Goal: Information Seeking & Learning: Learn about a topic

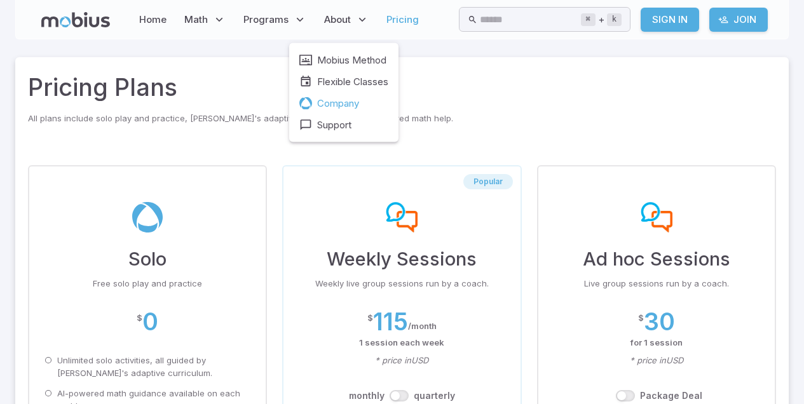
click at [348, 102] on span "Company" at bounding box center [338, 104] width 42 height 14
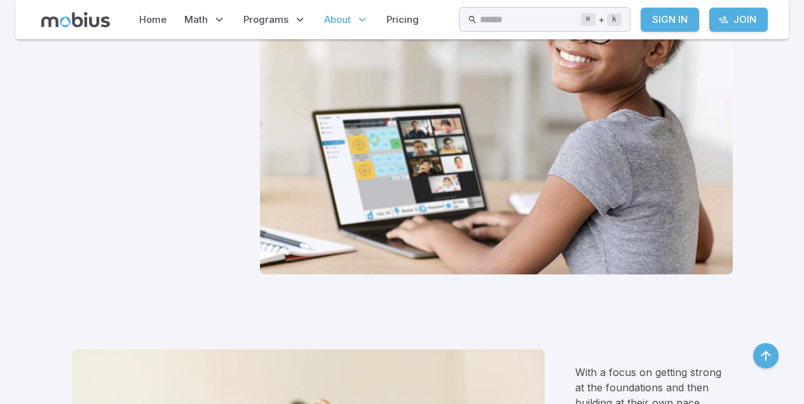
scroll to position [294, 0]
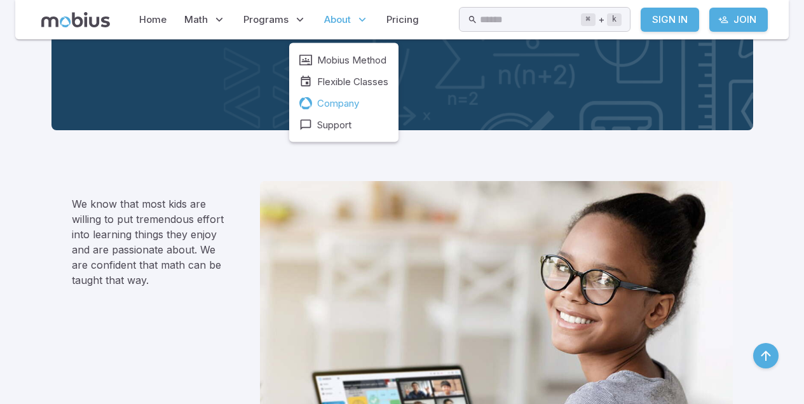
click at [330, 104] on span "Company" at bounding box center [338, 104] width 42 height 14
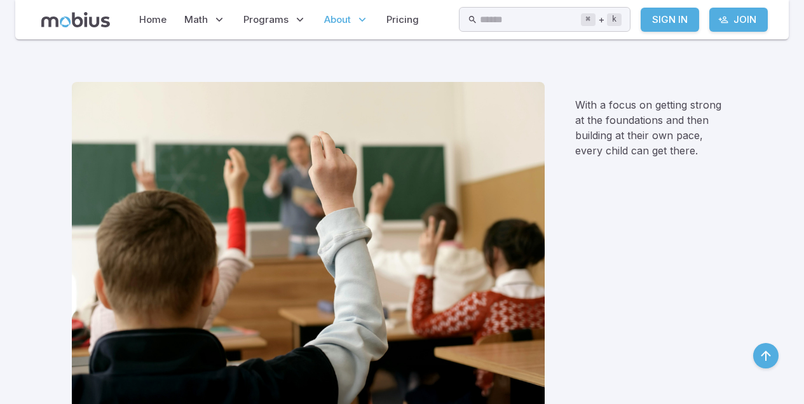
scroll to position [832, 0]
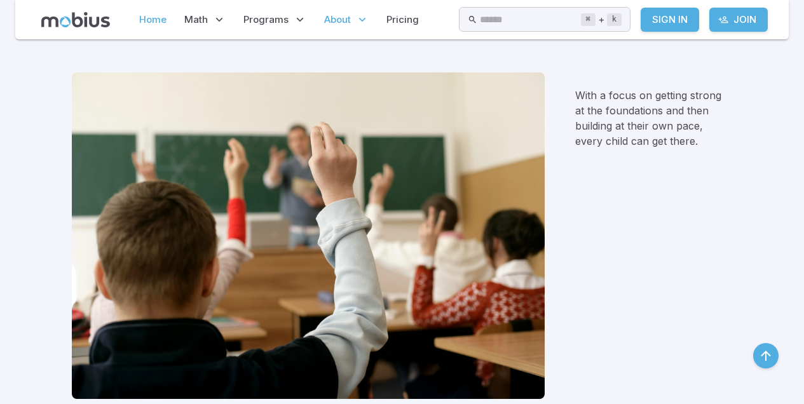
click at [156, 20] on link "Home" at bounding box center [152, 19] width 35 height 29
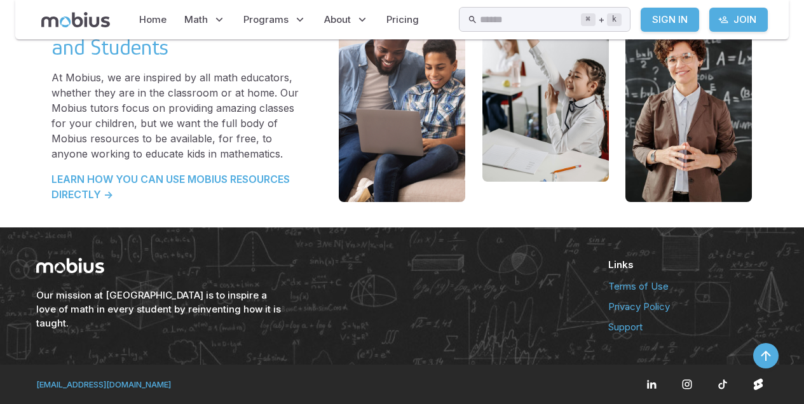
scroll to position [2759, 0]
click at [615, 330] on link "Support" at bounding box center [688, 327] width 160 height 14
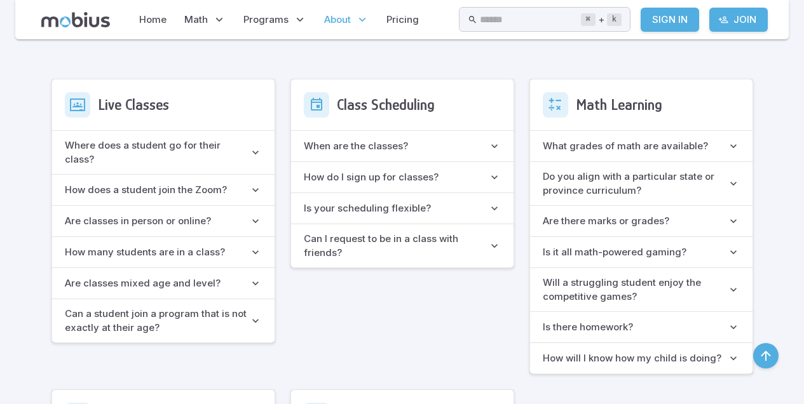
scroll to position [773, 0]
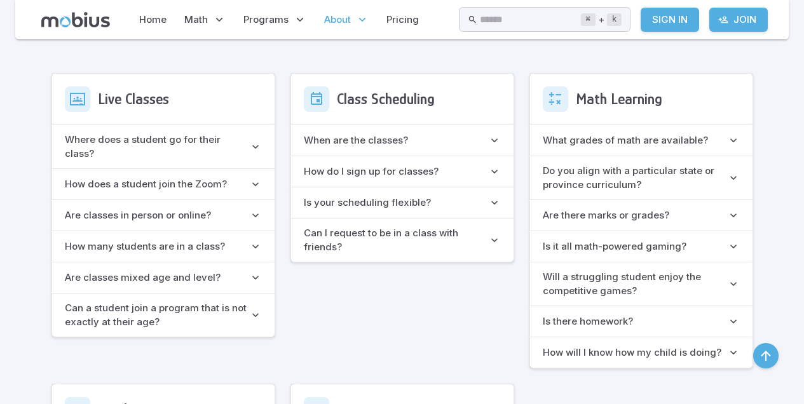
click at [663, 137] on h6 "What grades of math are available?" at bounding box center [625, 140] width 165 height 14
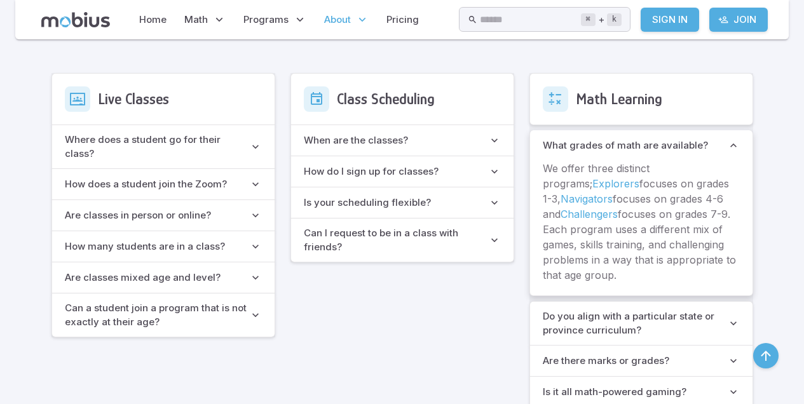
click at [663, 136] on available\? "What grades of math are available?" at bounding box center [641, 145] width 222 height 31
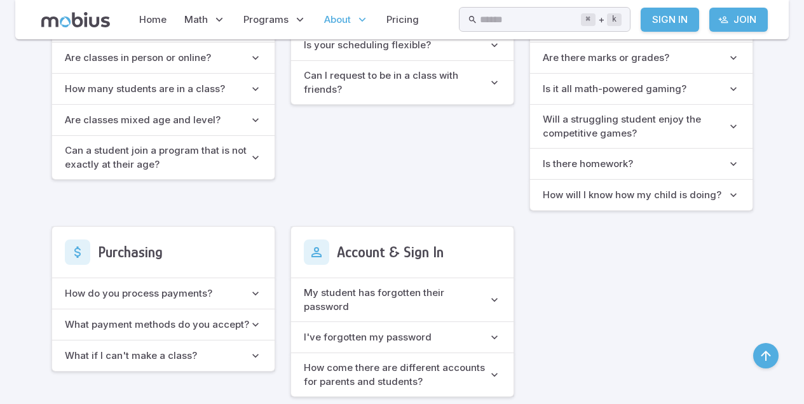
scroll to position [935, 0]
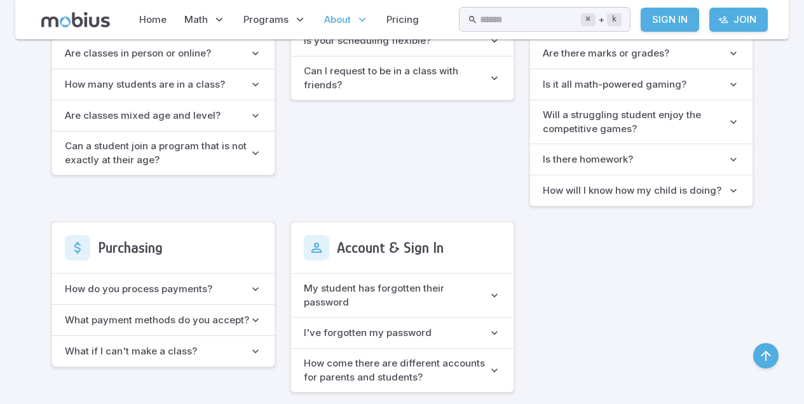
click at [681, 160] on span "Is there homework?" at bounding box center [635, 160] width 184 height 14
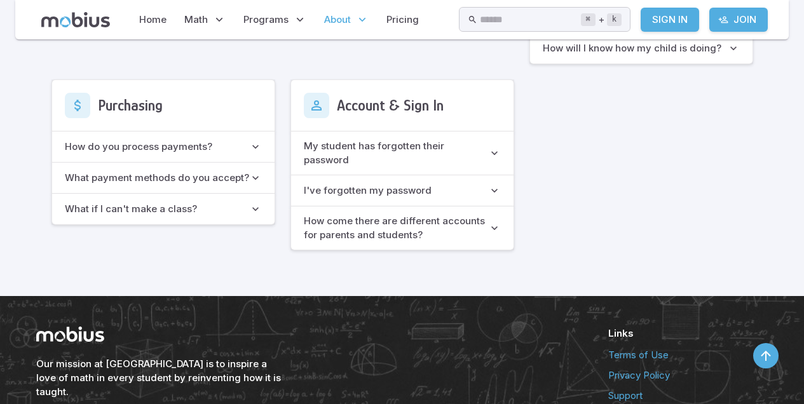
scroll to position [1209, 0]
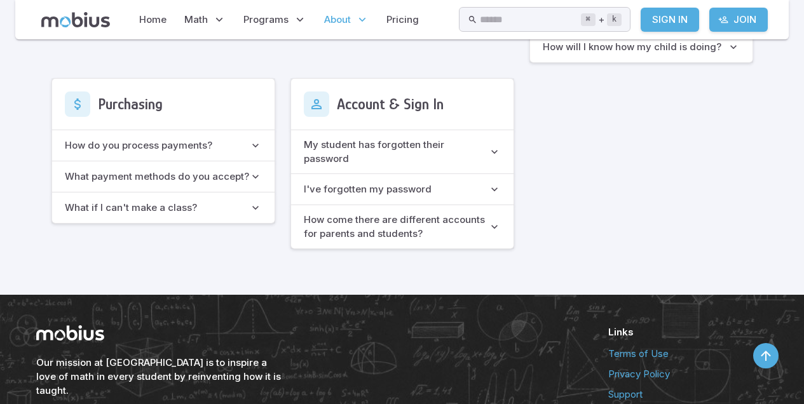
click at [742, 16] on link "Join" at bounding box center [738, 20] width 58 height 24
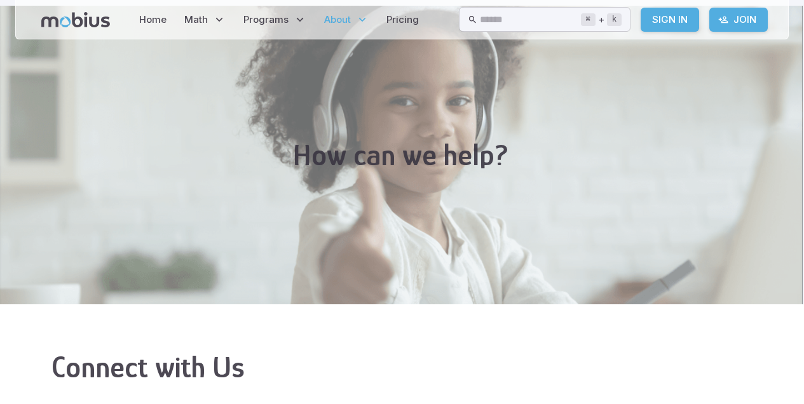
click at [92, 24] on icon at bounding box center [75, 19] width 69 height 15
